Goal: Transaction & Acquisition: Purchase product/service

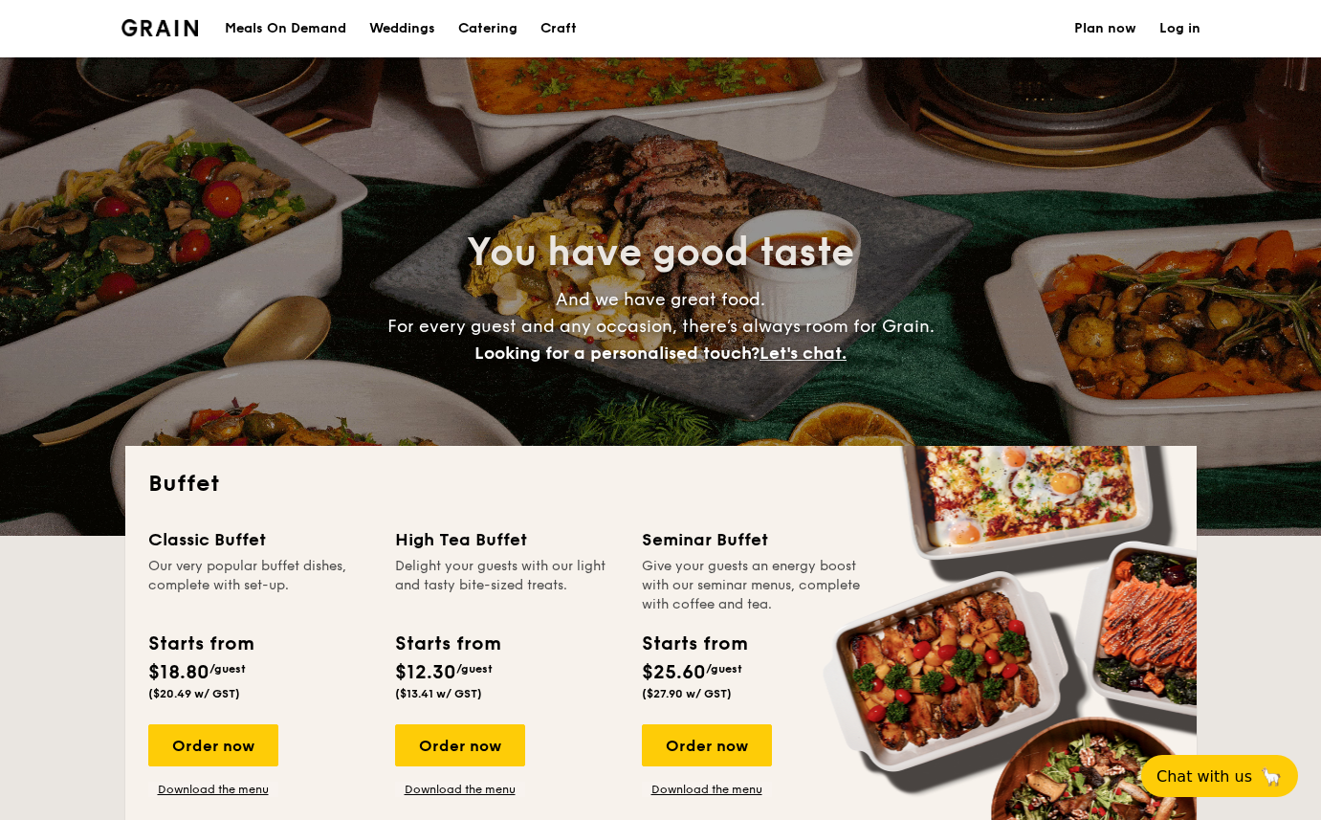
select select
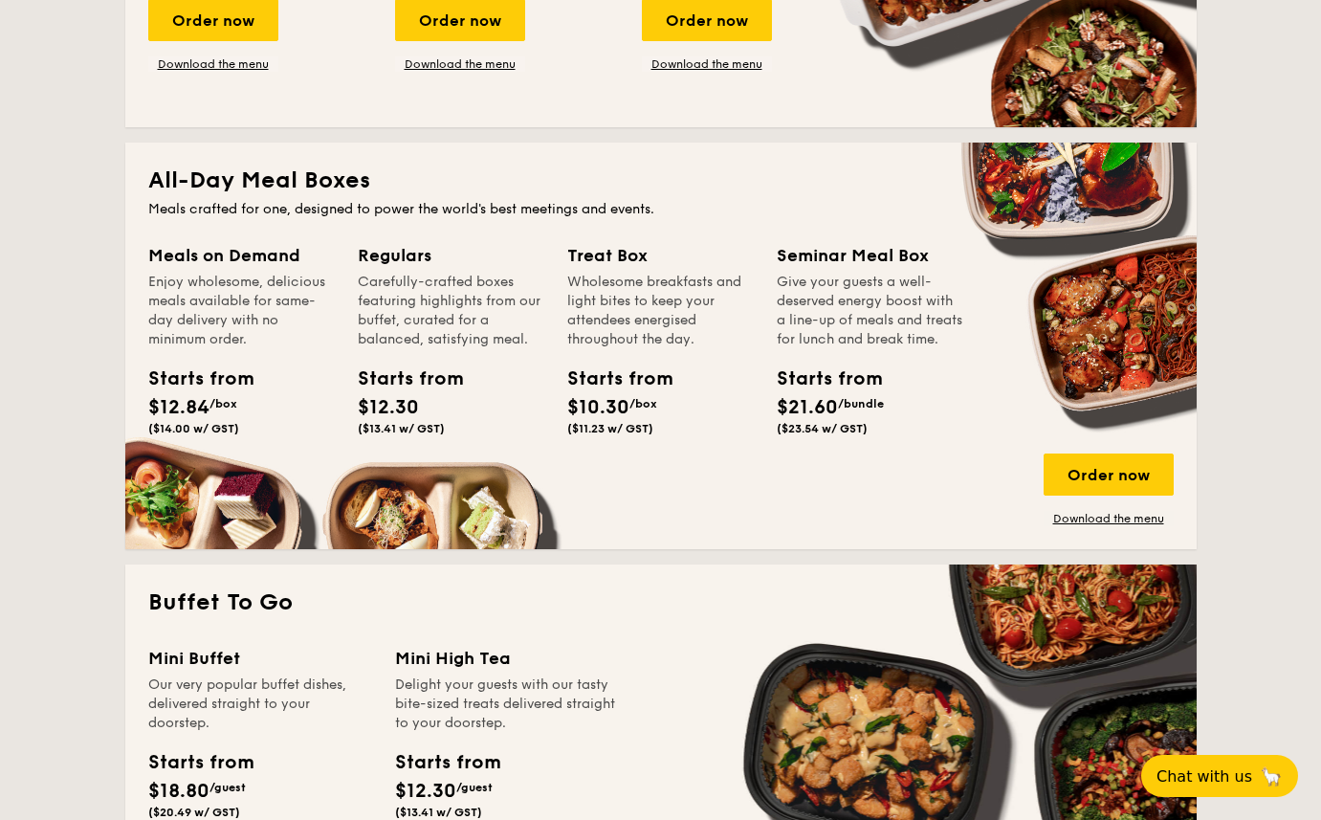
scroll to position [708, 0]
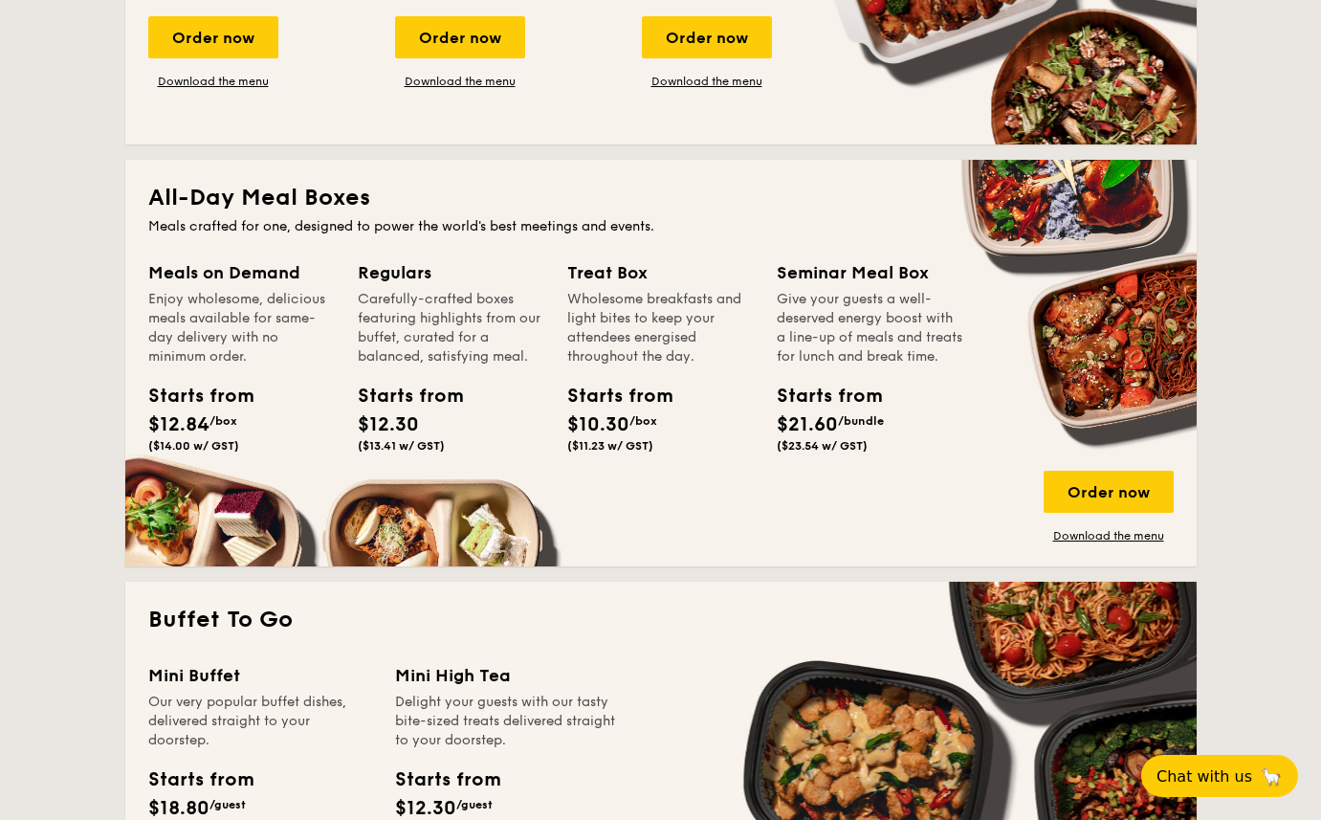
click at [183, 428] on span "$12.84" at bounding box center [178, 424] width 61 height 23
click at [1081, 497] on div "Order now" at bounding box center [1109, 492] width 130 height 42
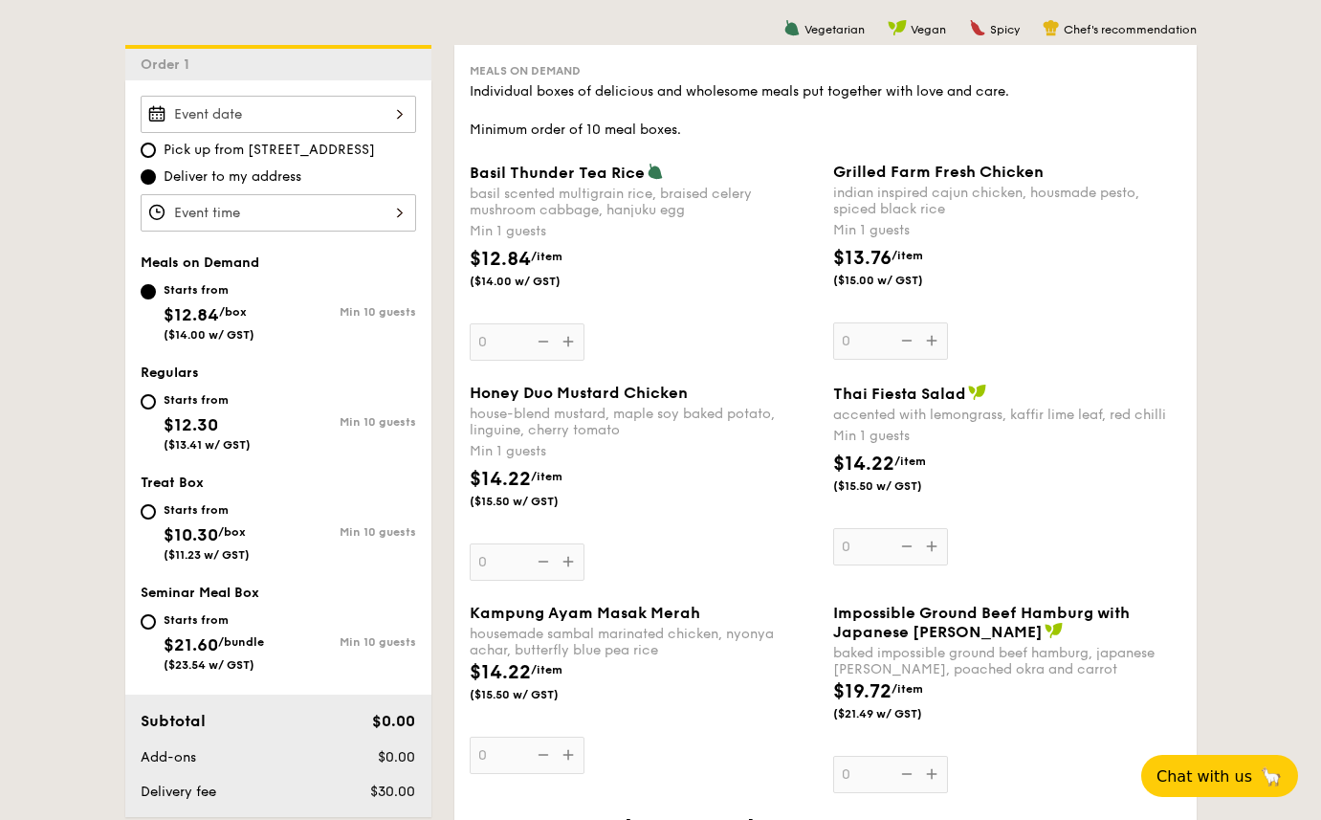
scroll to position [496, 0]
click at [151, 520] on div "Starts from $10.30 /box ($11.23 w/ GST)" at bounding box center [210, 529] width 138 height 63
click at [151, 519] on input "Starts from $10.30 /box ($11.23 w/ GST) Min 10 guests" at bounding box center [148, 510] width 15 height 15
radio input "true"
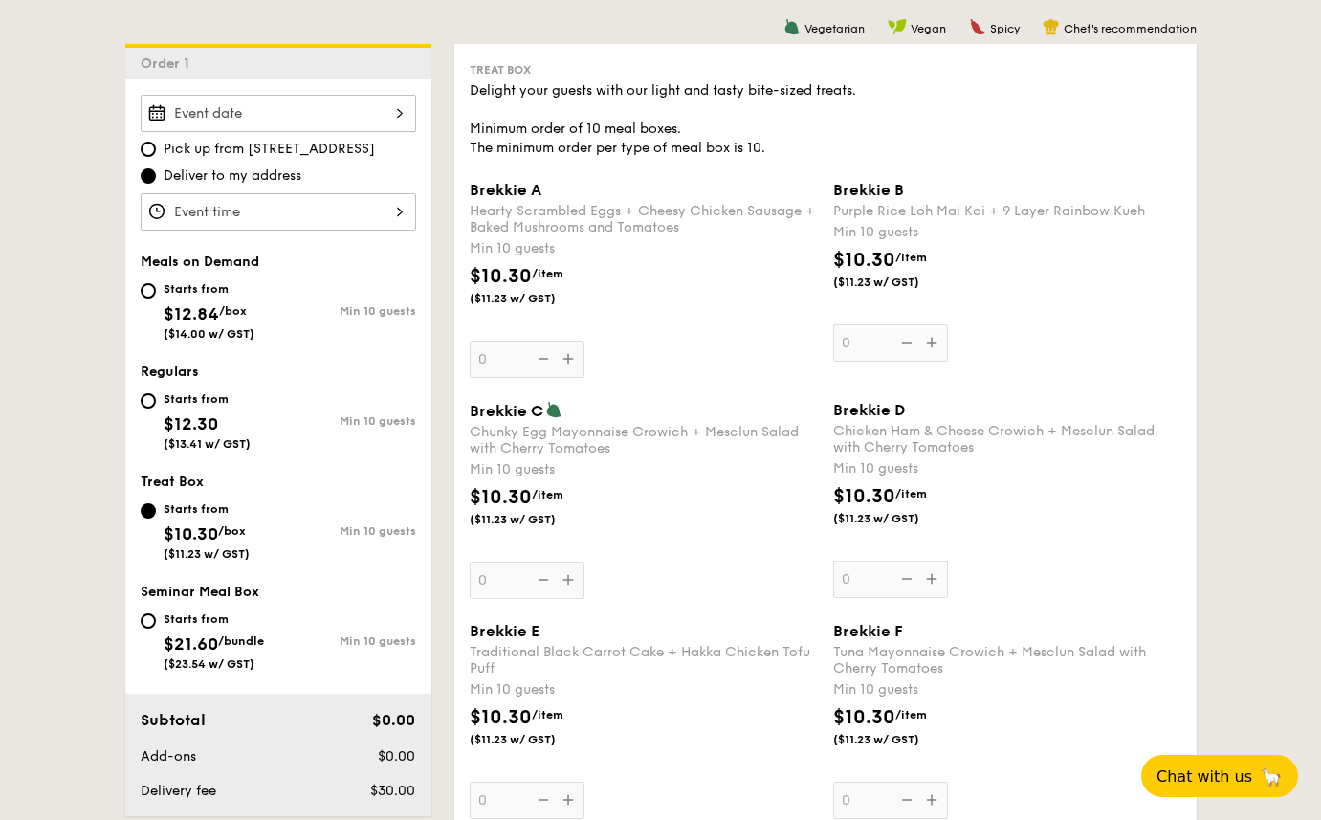
click at [138, 389] on div "Starts from $12.30 ($13.41 w/ GST) Min 10 guests" at bounding box center [278, 424] width 291 height 75
click at [142, 401] on input "Starts from $12.30 ($13.41 w/ GST) Min 10 guests" at bounding box center [148, 400] width 15 height 15
radio input "true"
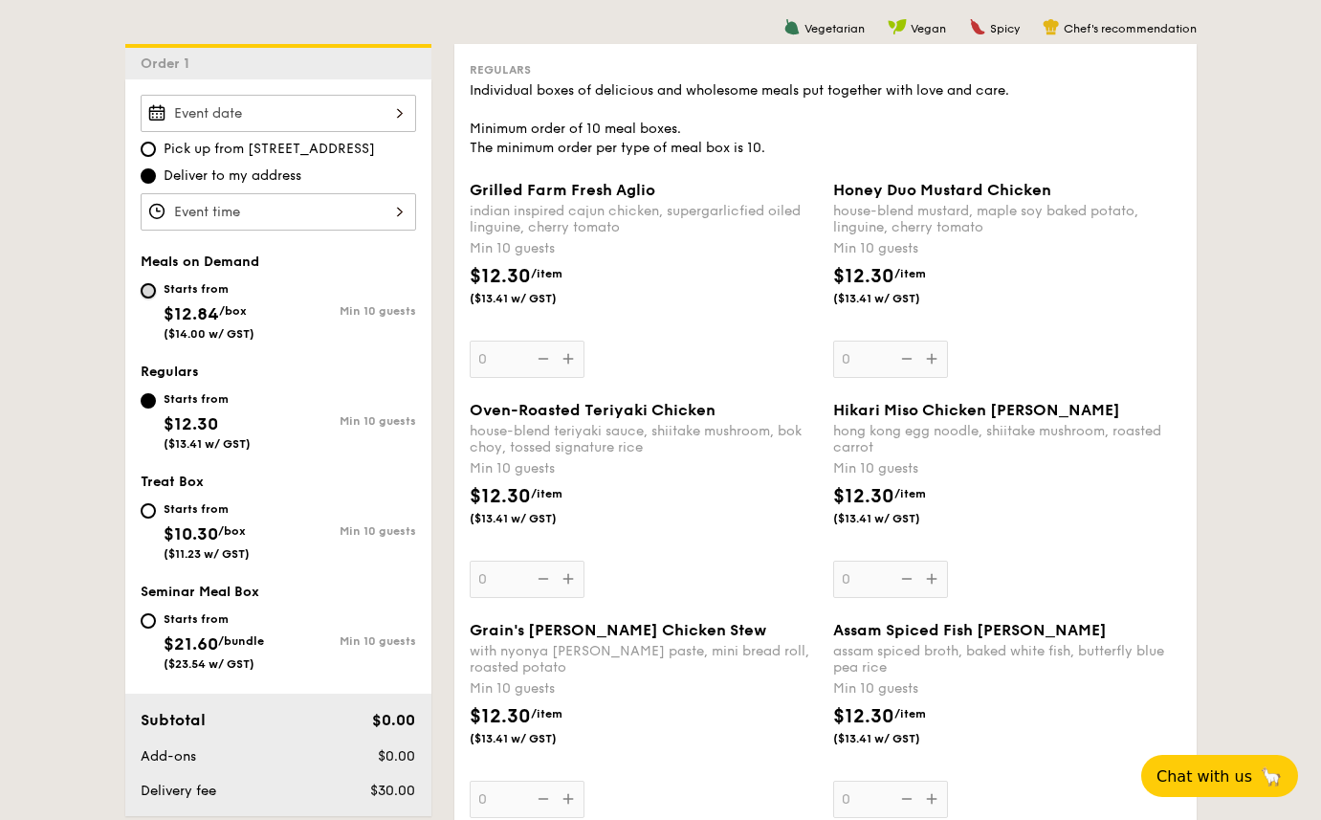
click at [146, 283] on input "Starts from $12.84 /box ($14.00 w/ GST) Min 10 guests" at bounding box center [148, 290] width 15 height 15
radio input "true"
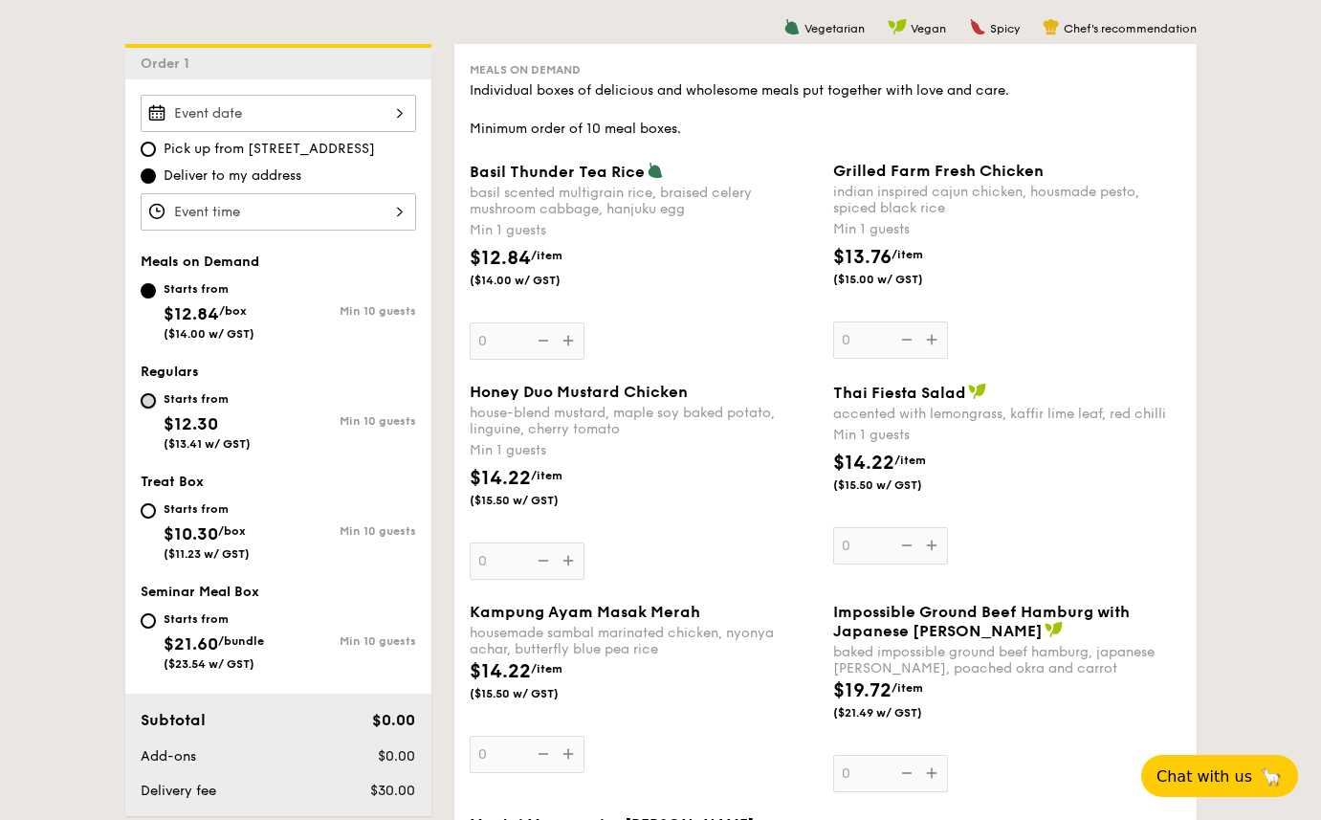
click at [150, 404] on input "Starts from $12.30 ($13.41 w/ GST) Min 10 guests" at bounding box center [148, 400] width 15 height 15
radio input "true"
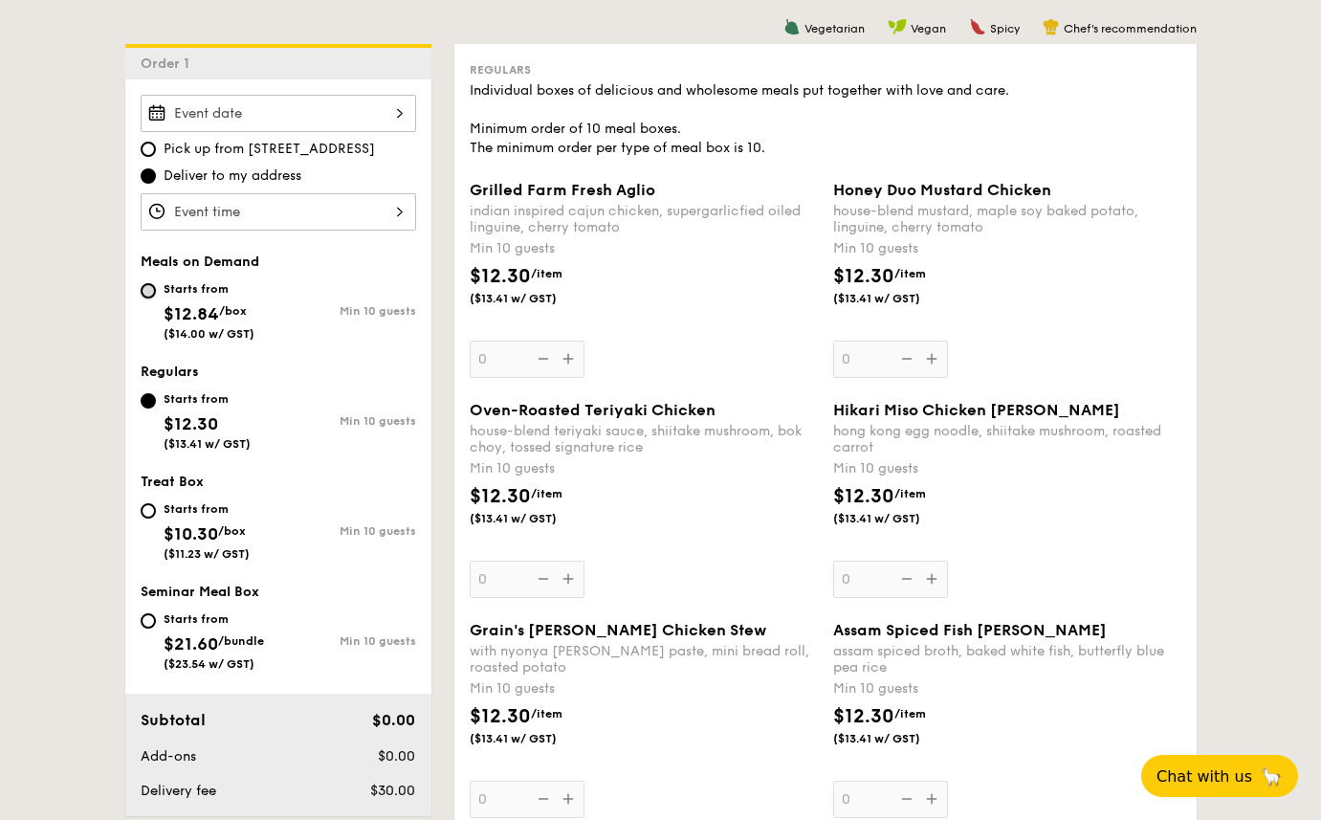
click at [147, 296] on input "Starts from $12.84 /box ($14.00 w/ GST) Min 10 guests" at bounding box center [148, 290] width 15 height 15
radio input "true"
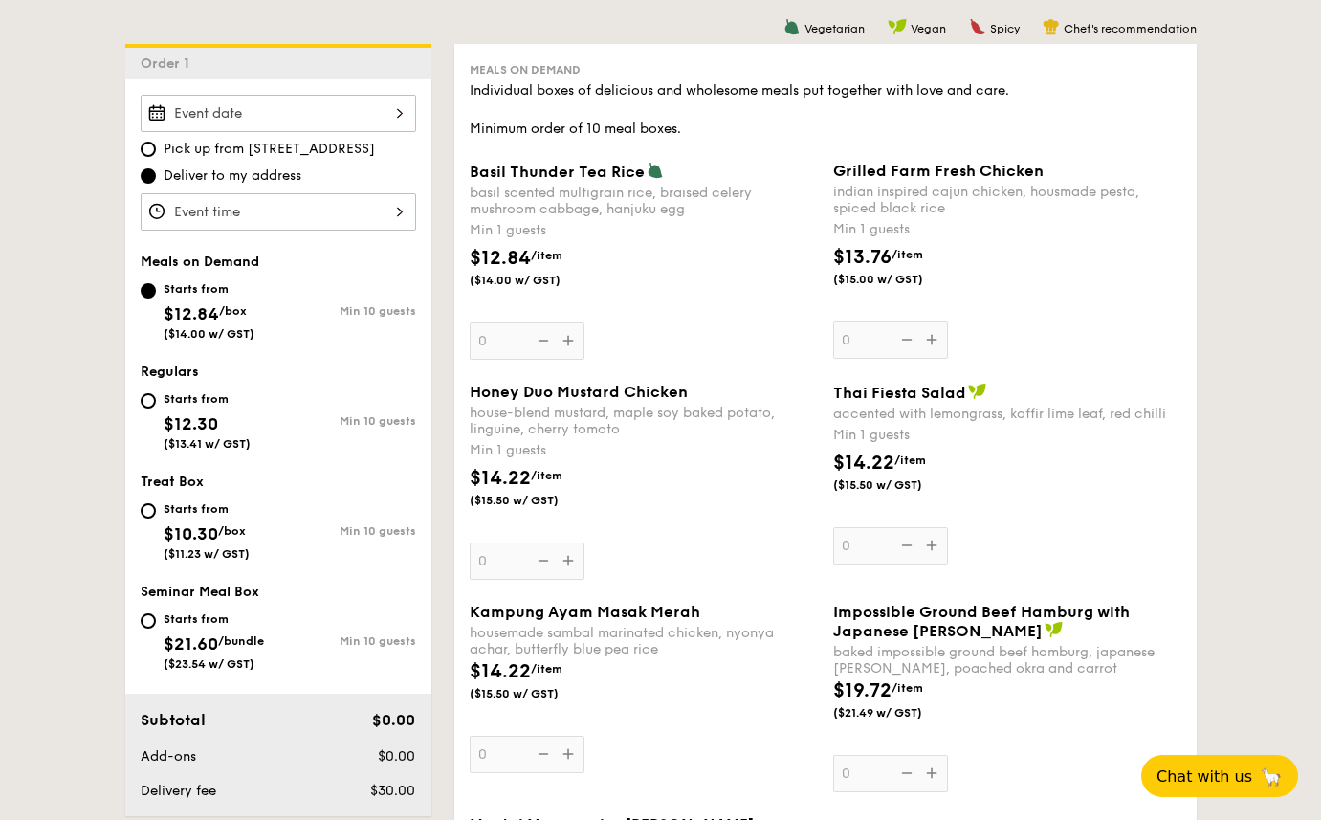
click at [145, 390] on div "Starts from $12.30 ($13.41 w/ GST)" at bounding box center [210, 418] width 138 height 63
click at [145, 393] on input "Starts from $12.30 ($13.41 w/ GST) Min 10 guests" at bounding box center [148, 400] width 15 height 15
radio input "true"
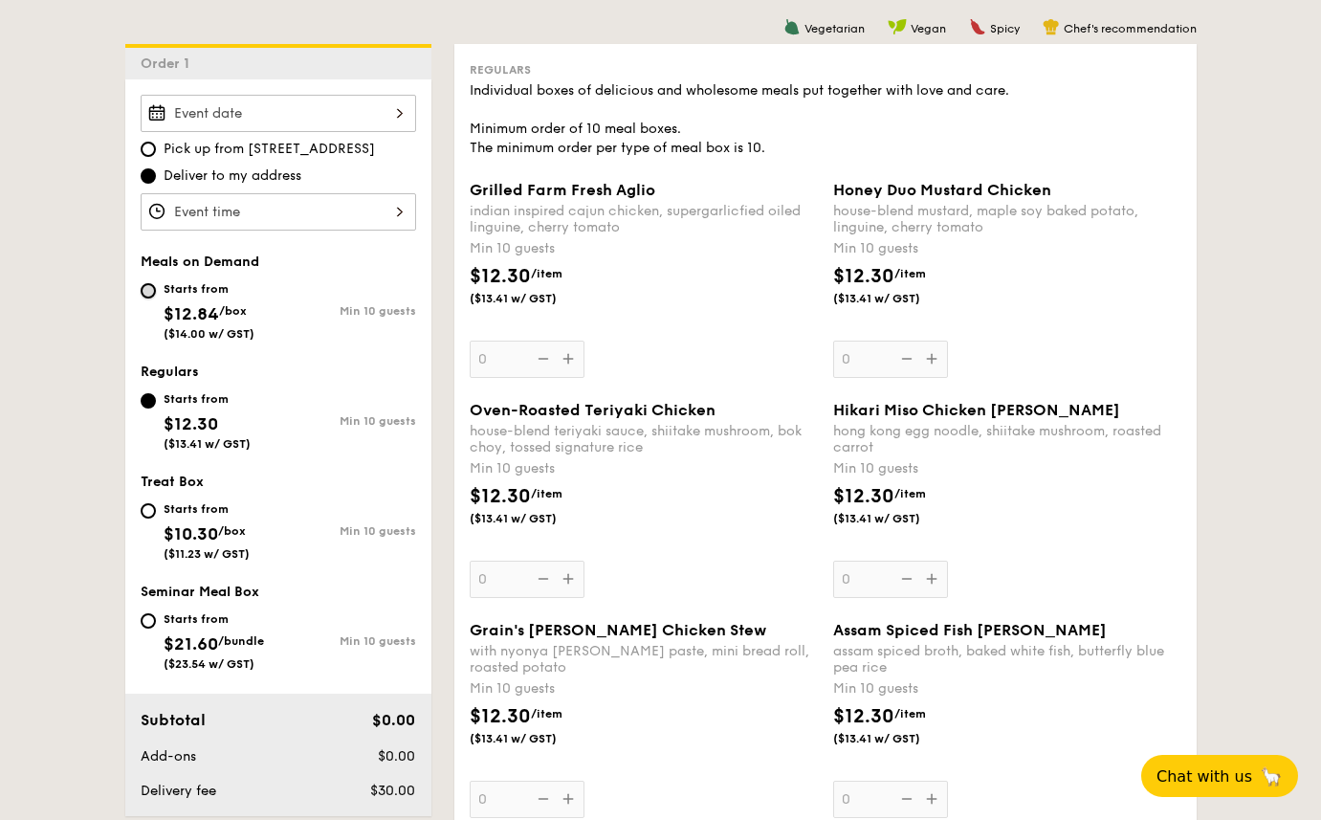
click at [147, 292] on input "Starts from $12.84 /box ($14.00 w/ GST) Min 10 guests" at bounding box center [148, 290] width 15 height 15
radio input "true"
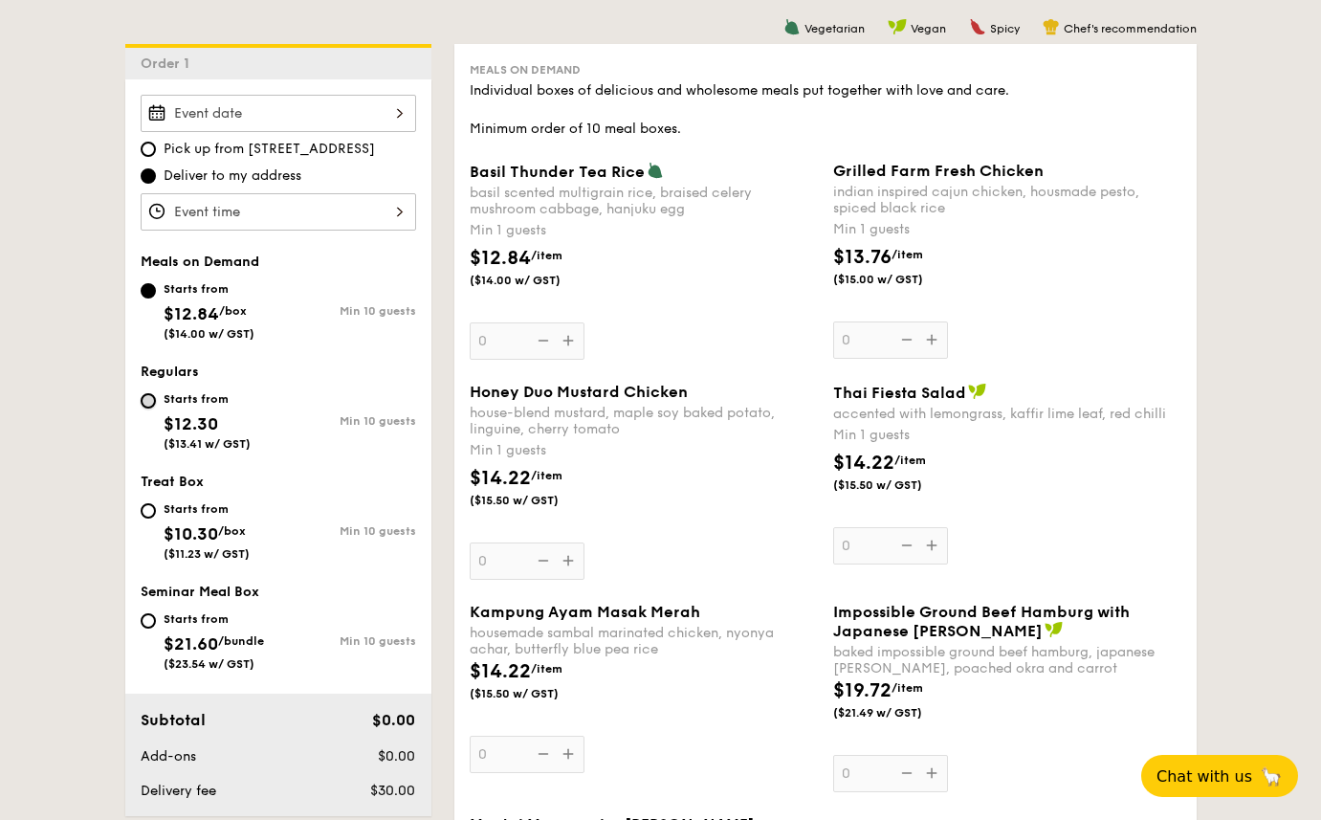
click at [147, 404] on input "Starts from $12.30 ($13.41 w/ GST) Min 10 guests" at bounding box center [148, 400] width 15 height 15
radio input "true"
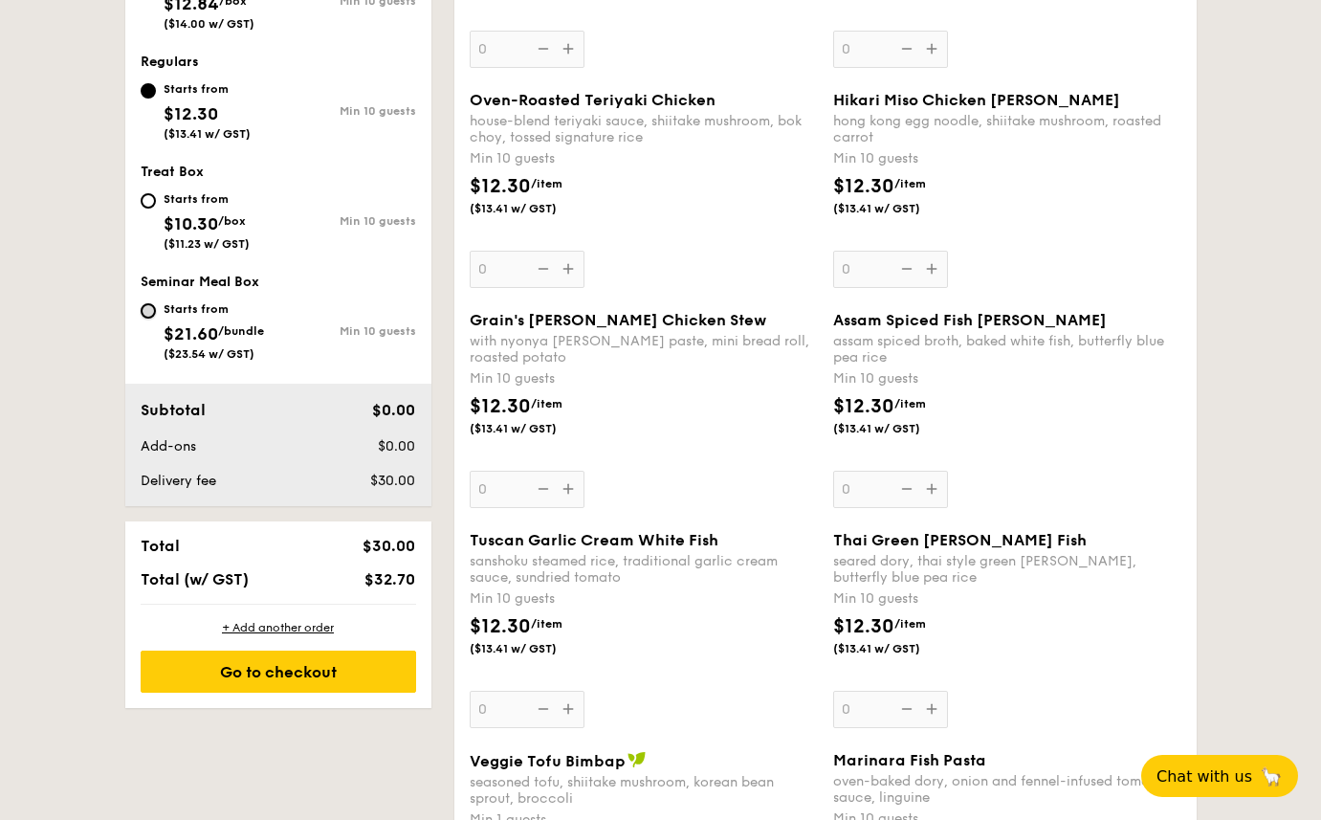
click at [141, 311] on input "Starts from $21.60 /bundle ($23.54 w/ GST) Min 10 guests" at bounding box center [148, 310] width 15 height 15
radio input "true"
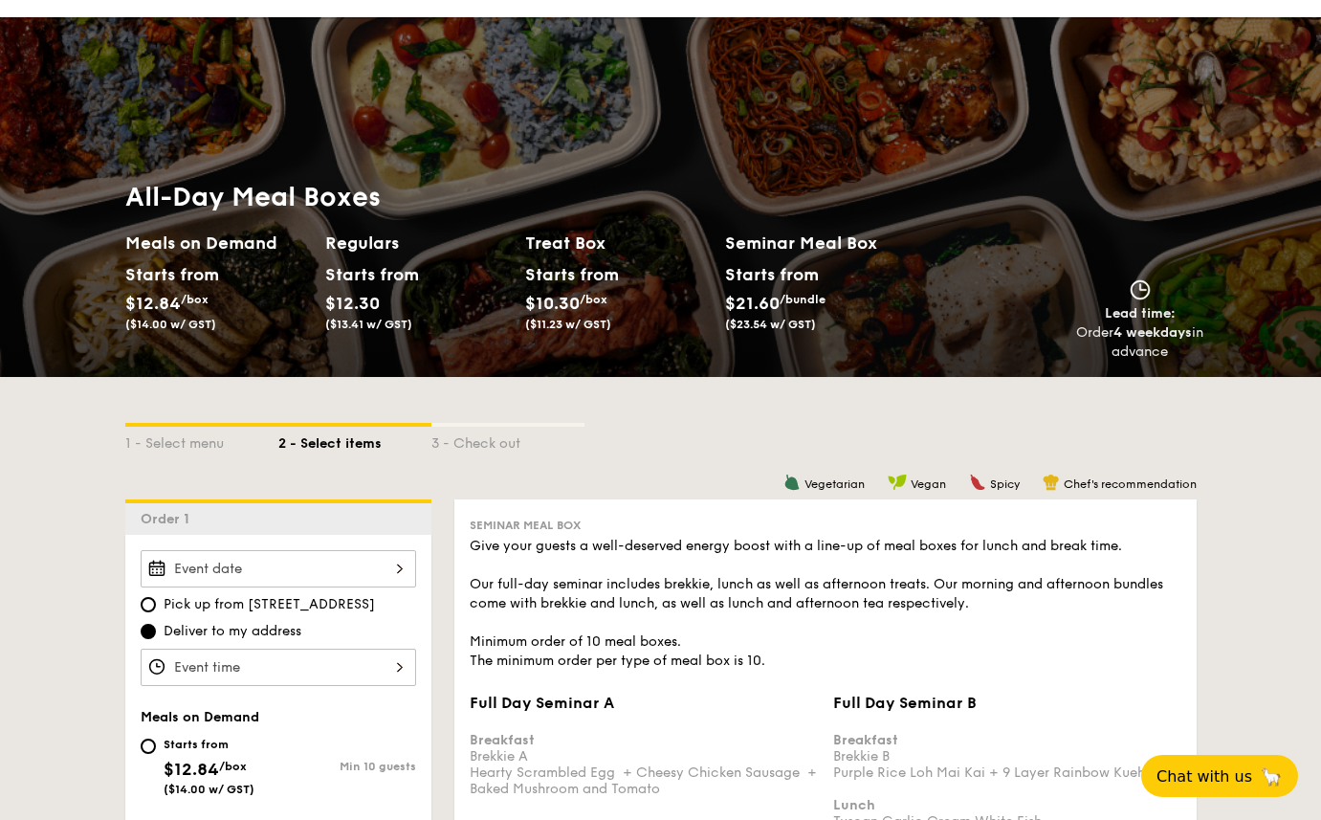
scroll to position [0, 0]
